Goal: Transaction & Acquisition: Download file/media

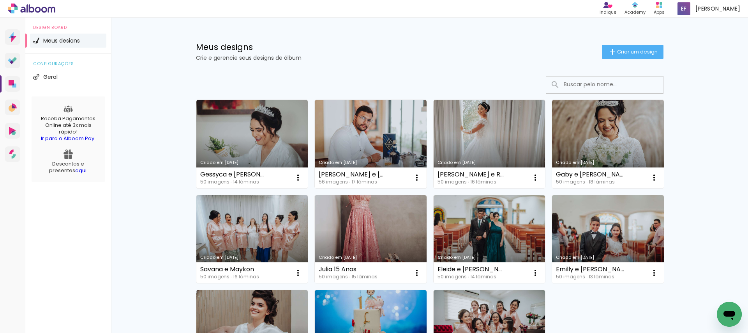
click at [255, 127] on link "Criado em [DATE]" at bounding box center [252, 144] width 112 height 88
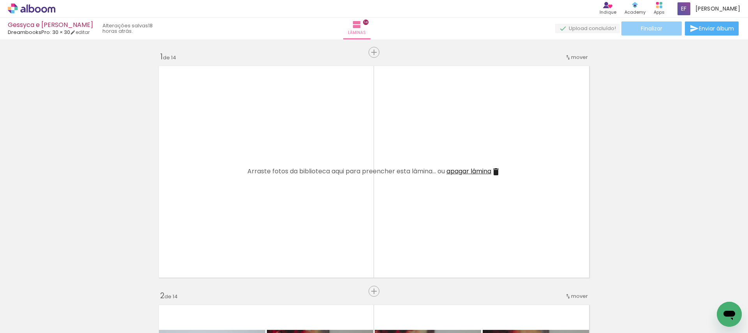
click at [662, 32] on paper-button "Finalizar" at bounding box center [652, 28] width 60 height 14
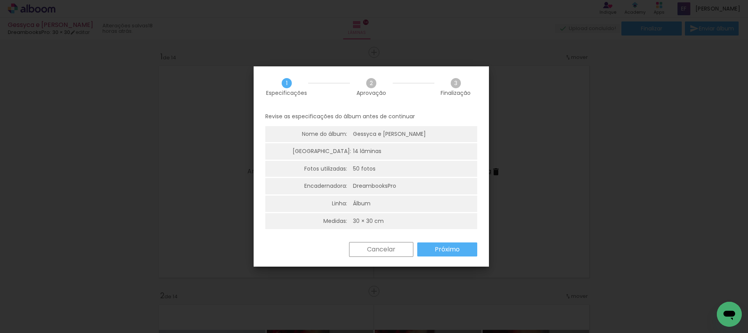
click at [0, 0] on slot "Próximo" at bounding box center [0, 0] width 0 height 0
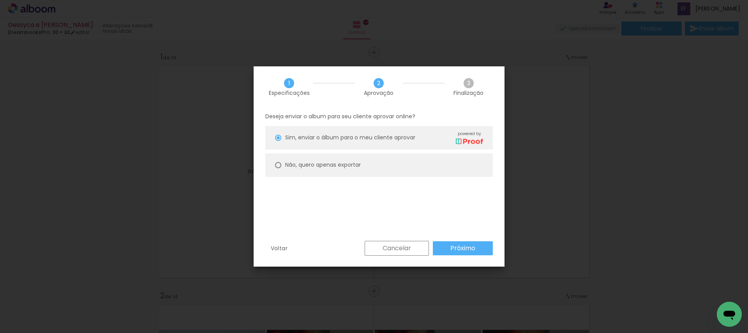
click at [0, 0] on slot "Não, quero apenas exportar" at bounding box center [0, 0] width 0 height 0
type paper-radio-button "on"
click at [0, 0] on slot "Próximo" at bounding box center [0, 0] width 0 height 0
type input "Alta, 300 DPI"
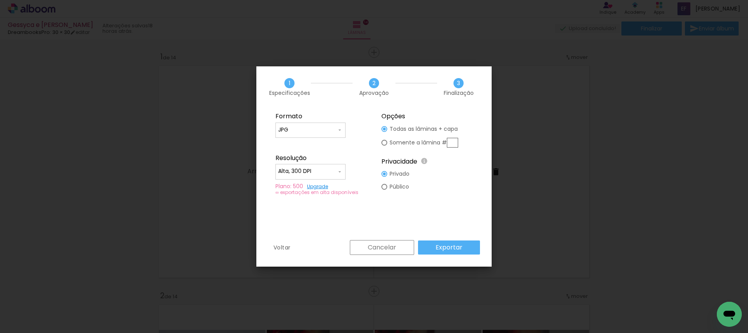
drag, startPoint x: 455, startPoint y: 247, endPoint x: 460, endPoint y: 250, distance: 6.2
click at [0, 0] on slot "Exportar" at bounding box center [0, 0] width 0 height 0
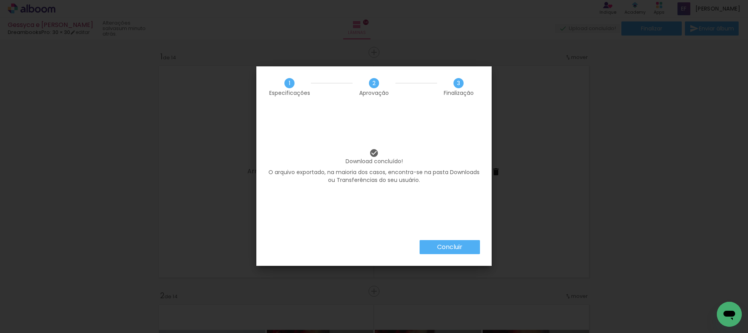
click at [0, 0] on slot "Concluir" at bounding box center [0, 0] width 0 height 0
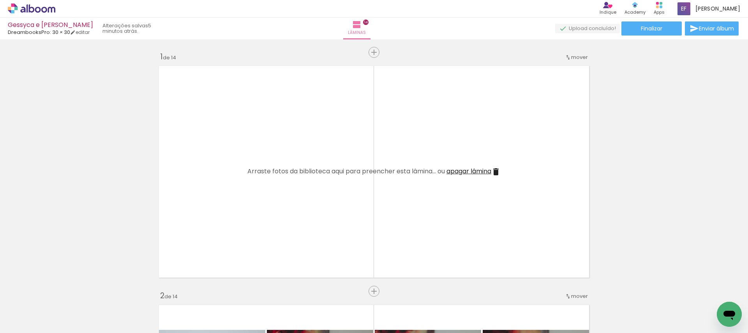
scroll to position [272, 0]
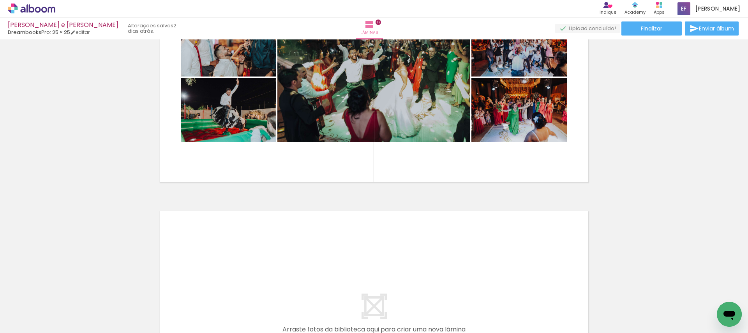
scroll to position [3807, 0]
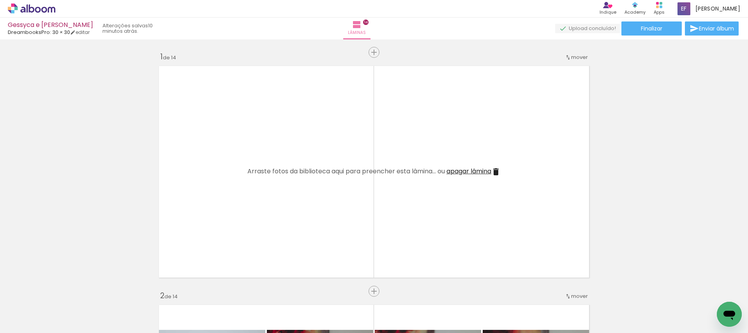
scroll to position [647, 0]
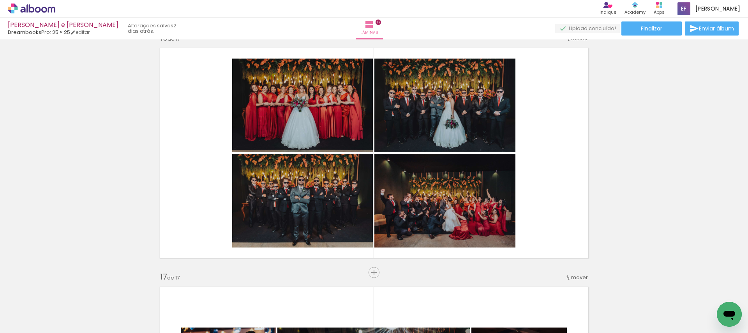
scroll to position [3640, 0]
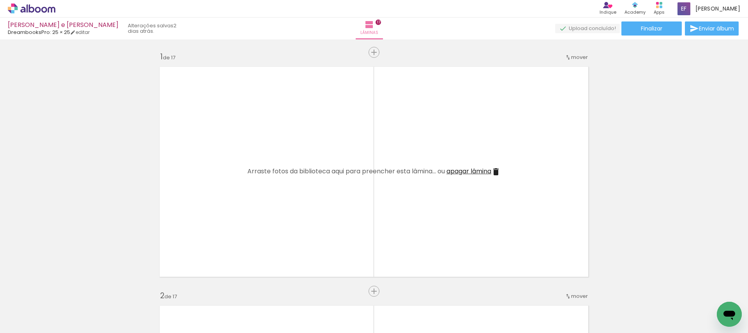
scroll to position [3840, 0]
